Goal: Check status: Check status

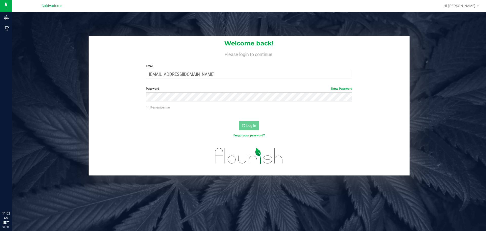
click at [49, 6] on span "Cultivation" at bounding box center [50, 6] width 18 height 4
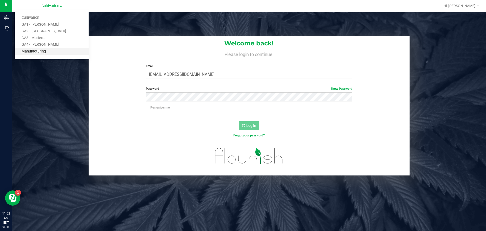
click at [38, 50] on link "Manufacturing" at bounding box center [52, 51] width 74 height 7
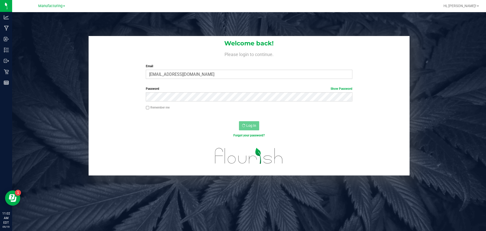
click at [49, 3] on div "Manufacturing Cultivation GA1 - Chamblee GA2 - Stockbridge GA3 - Marietta GA4 -…" at bounding box center [52, 6] width 74 height 8
click at [46, 13] on div "Welcome back! Please login to continue. Email pwalden@gmcc.ga.gov Required Plea…" at bounding box center [249, 127] width 474 height 231
click at [48, 9] on div "Manufacturing Cultivation GA1 - Chamblee GA2 - Stockbridge GA3 - Marietta GA4 -…" at bounding box center [51, 6] width 27 height 6
click at [50, 5] on span "Manufacturing" at bounding box center [50, 6] width 24 height 5
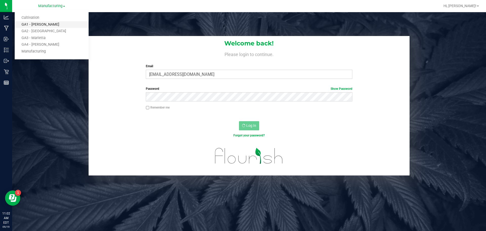
click at [48, 26] on link "GA1 - [PERSON_NAME]" at bounding box center [52, 24] width 74 height 7
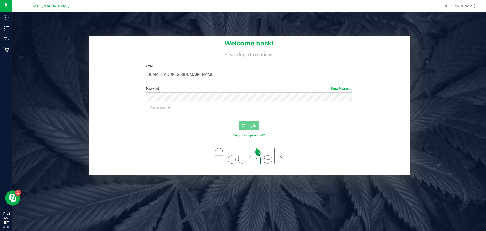
click at [47, 34] on div "Welcome back! Please login to continue. Email pwalden@gmcc.ga.gov Required Plea…" at bounding box center [249, 127] width 474 height 231
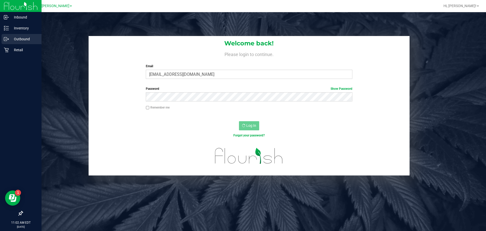
click at [22, 36] on p "Outbound" at bounding box center [24, 39] width 30 height 6
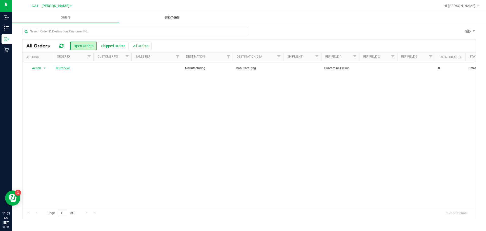
click at [169, 16] on span "Shipments" at bounding box center [172, 17] width 29 height 5
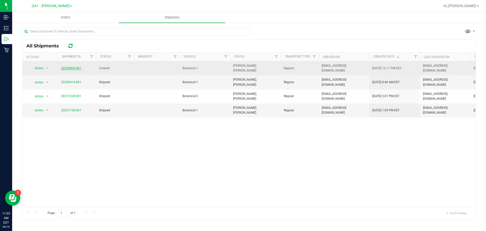
click at [70, 66] on link "20250804-001" at bounding box center [71, 68] width 20 height 4
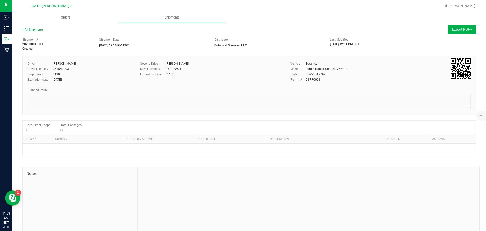
click at [32, 29] on link "All Shipments" at bounding box center [32, 30] width 21 height 4
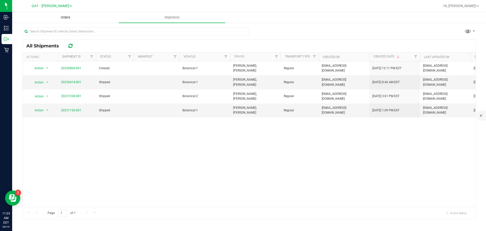
click at [71, 15] on uib-tab-heading "Orders" at bounding box center [65, 17] width 106 height 10
